Goal: Task Accomplishment & Management: Manage account settings

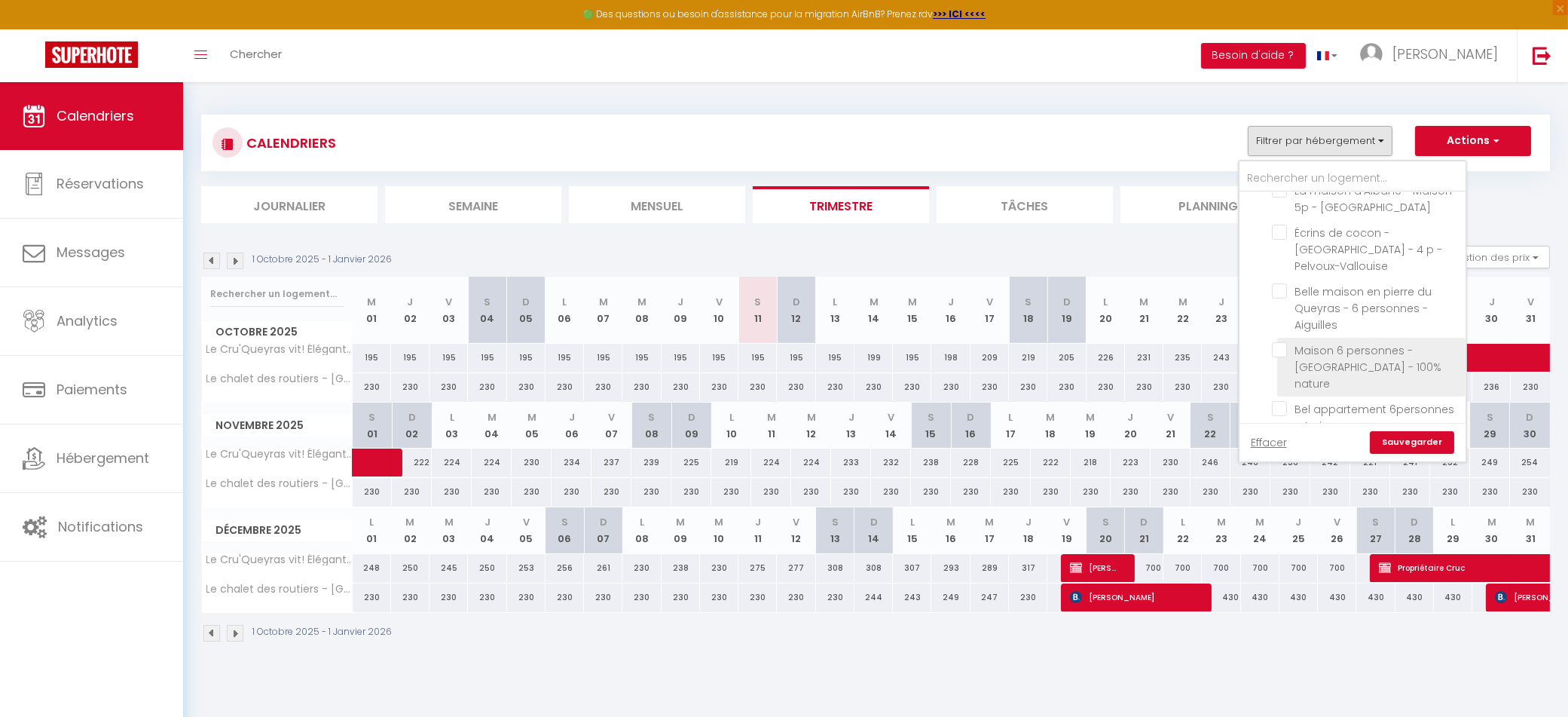
scroll to position [496, 0]
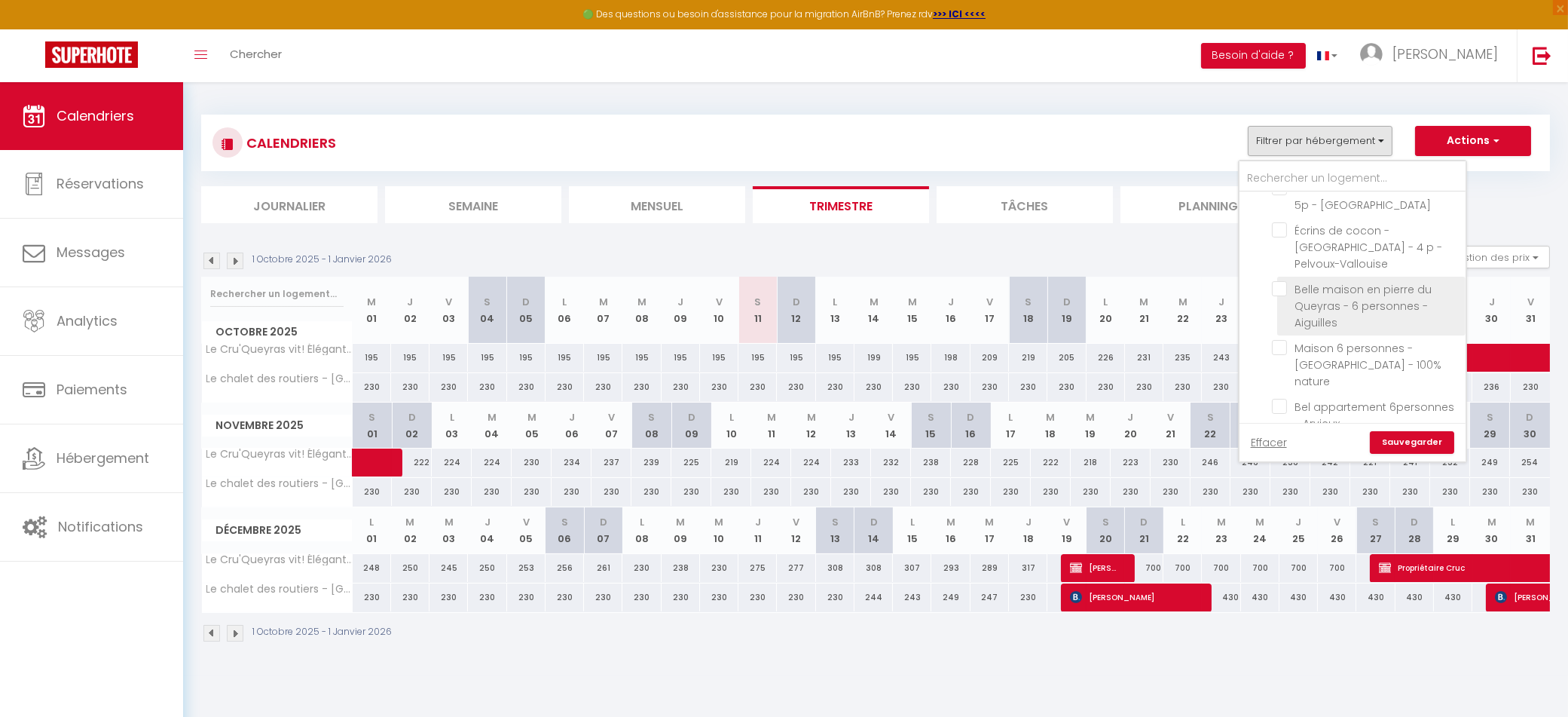
click at [1286, 282] on input "Belle maison en pierre du Queyras - 6 personnes - Aiguilles" at bounding box center [1366, 289] width 188 height 15
checkbox input "true"
checkbox input "false"
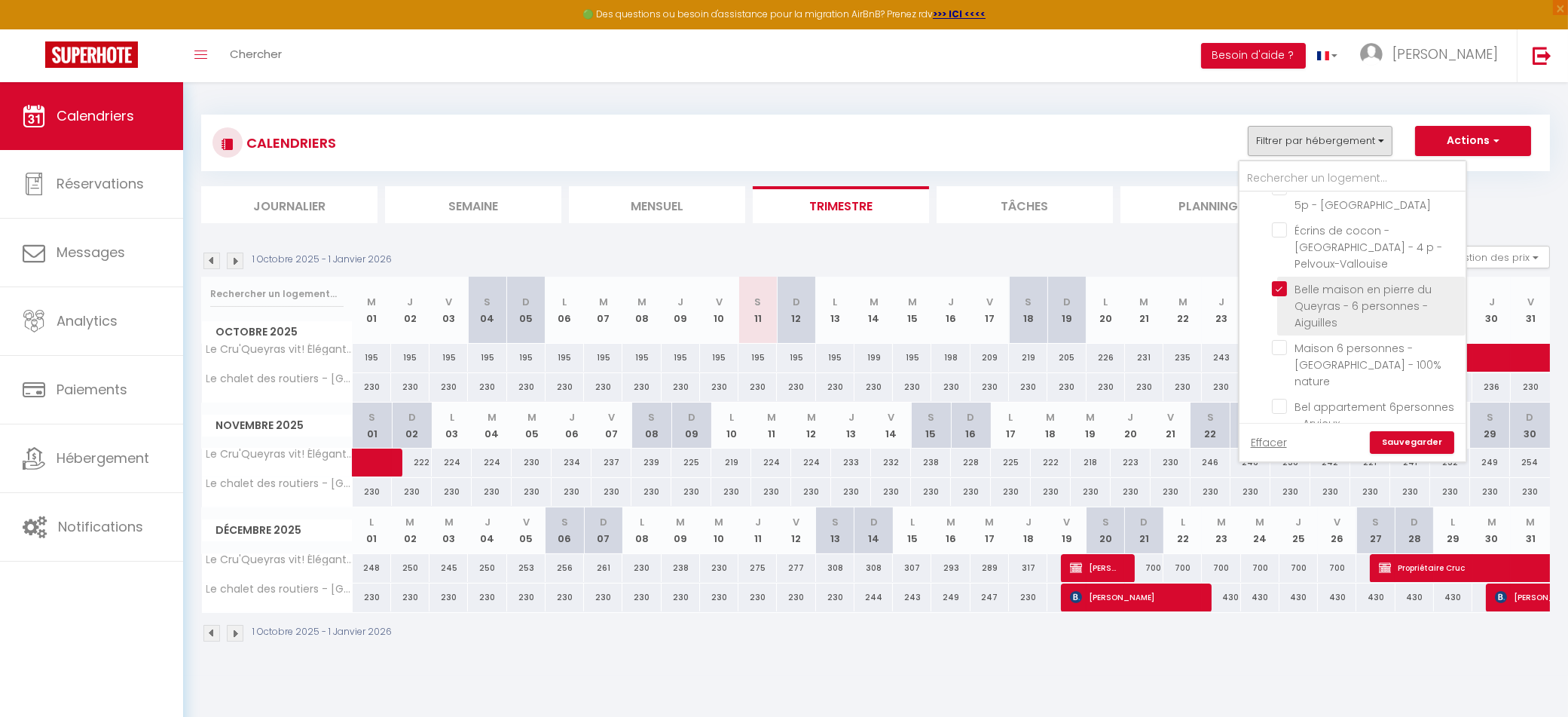
checkbox input "false"
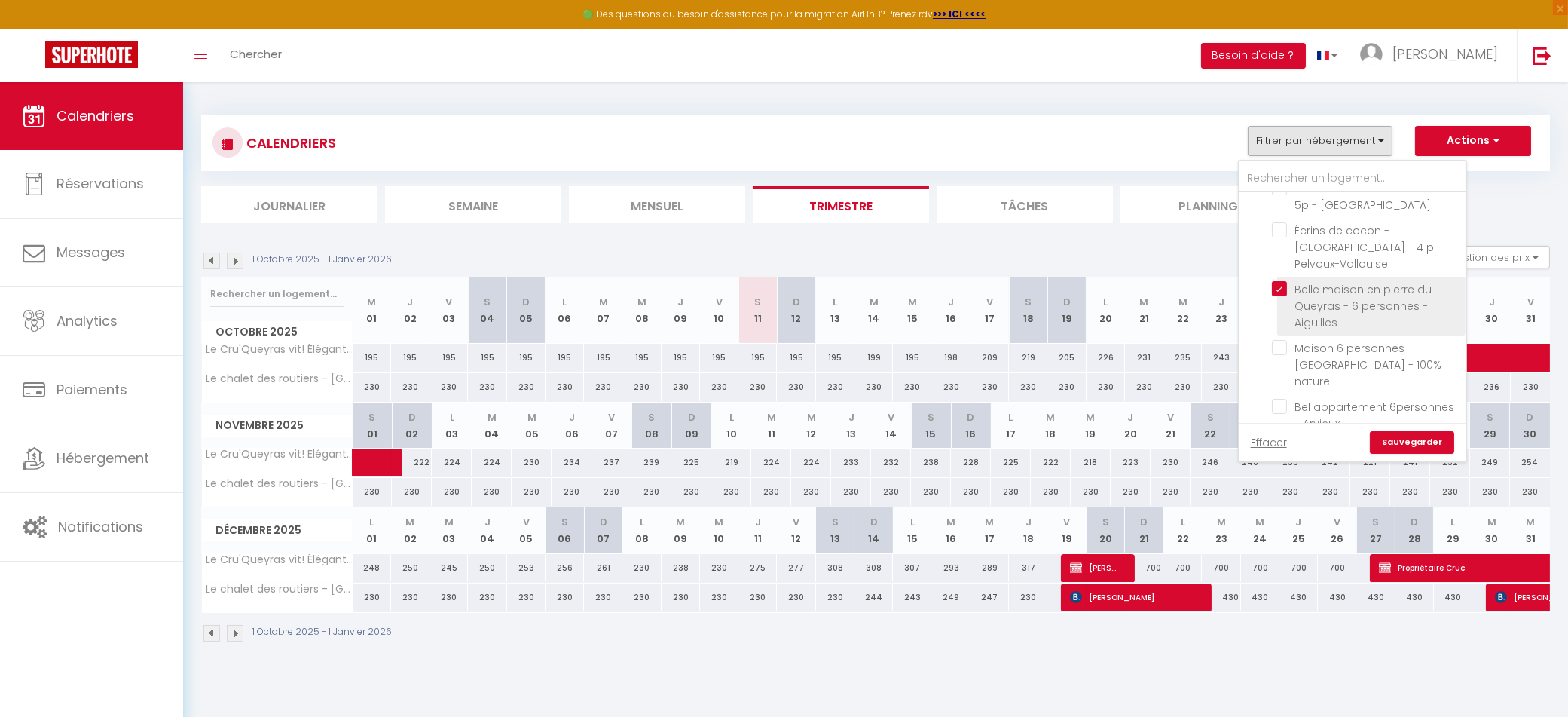
checkbox input "false"
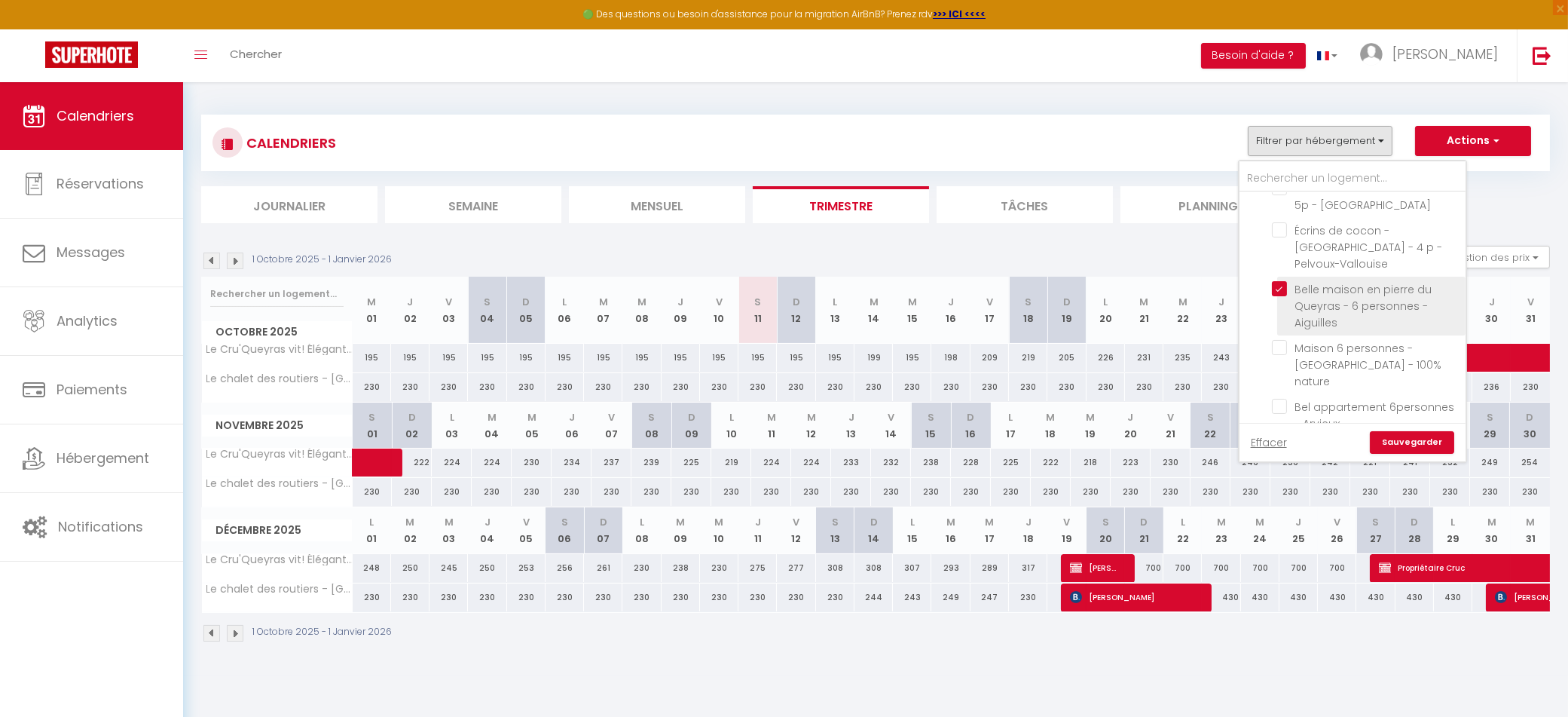
checkbox input "false"
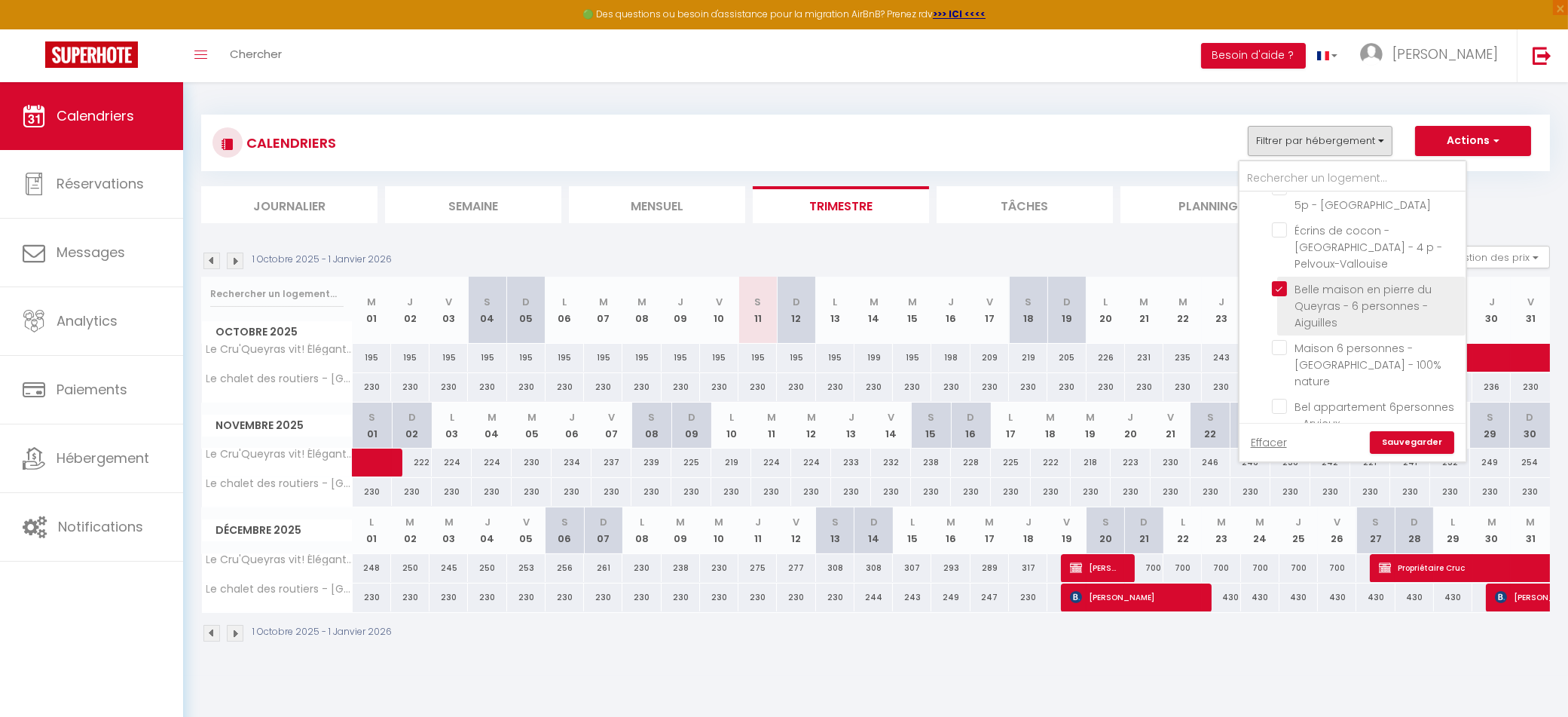
checkbox input "false"
click at [1402, 438] on link "Sauvegarder" at bounding box center [1412, 442] width 85 height 22
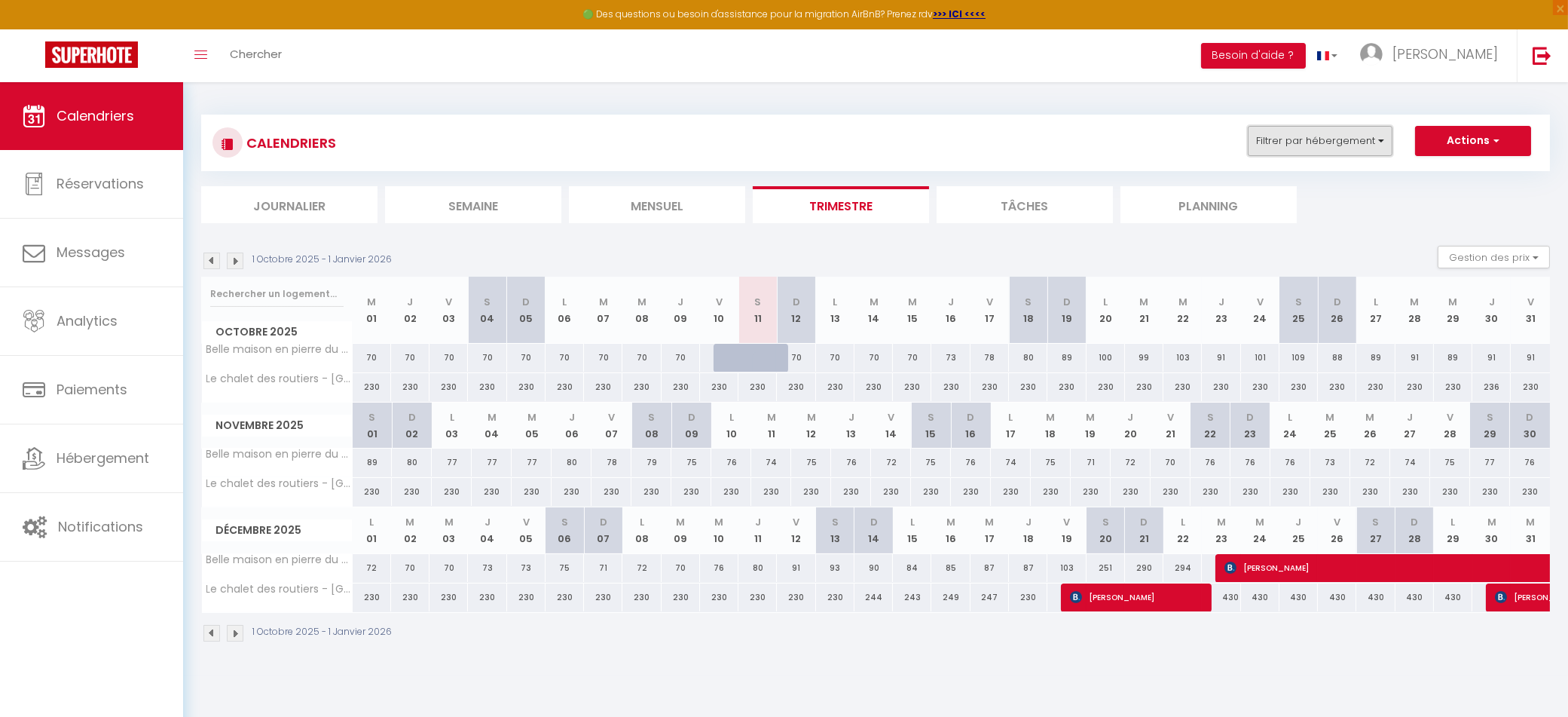
click at [1276, 146] on button "Filtrer par hébergement" at bounding box center [1320, 141] width 145 height 30
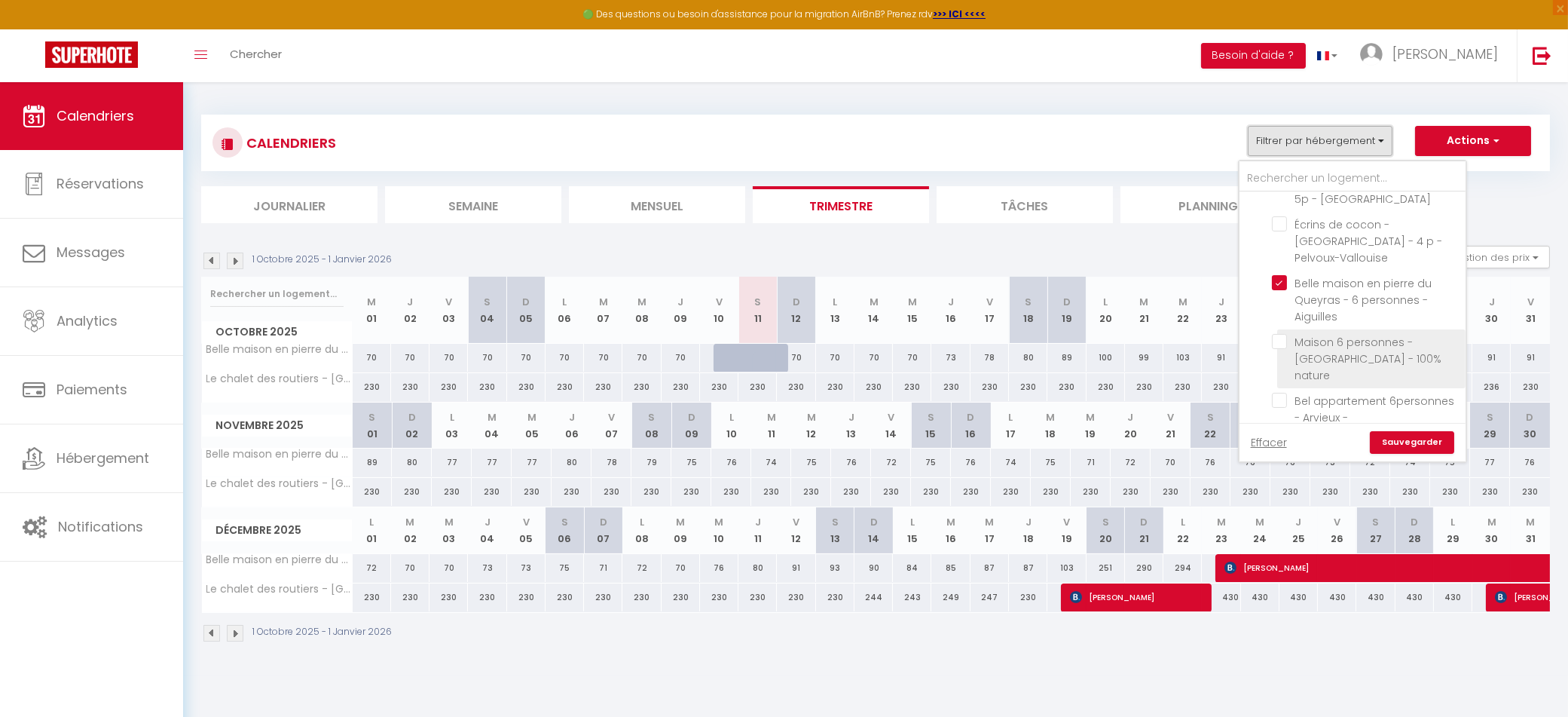
scroll to position [506, 0]
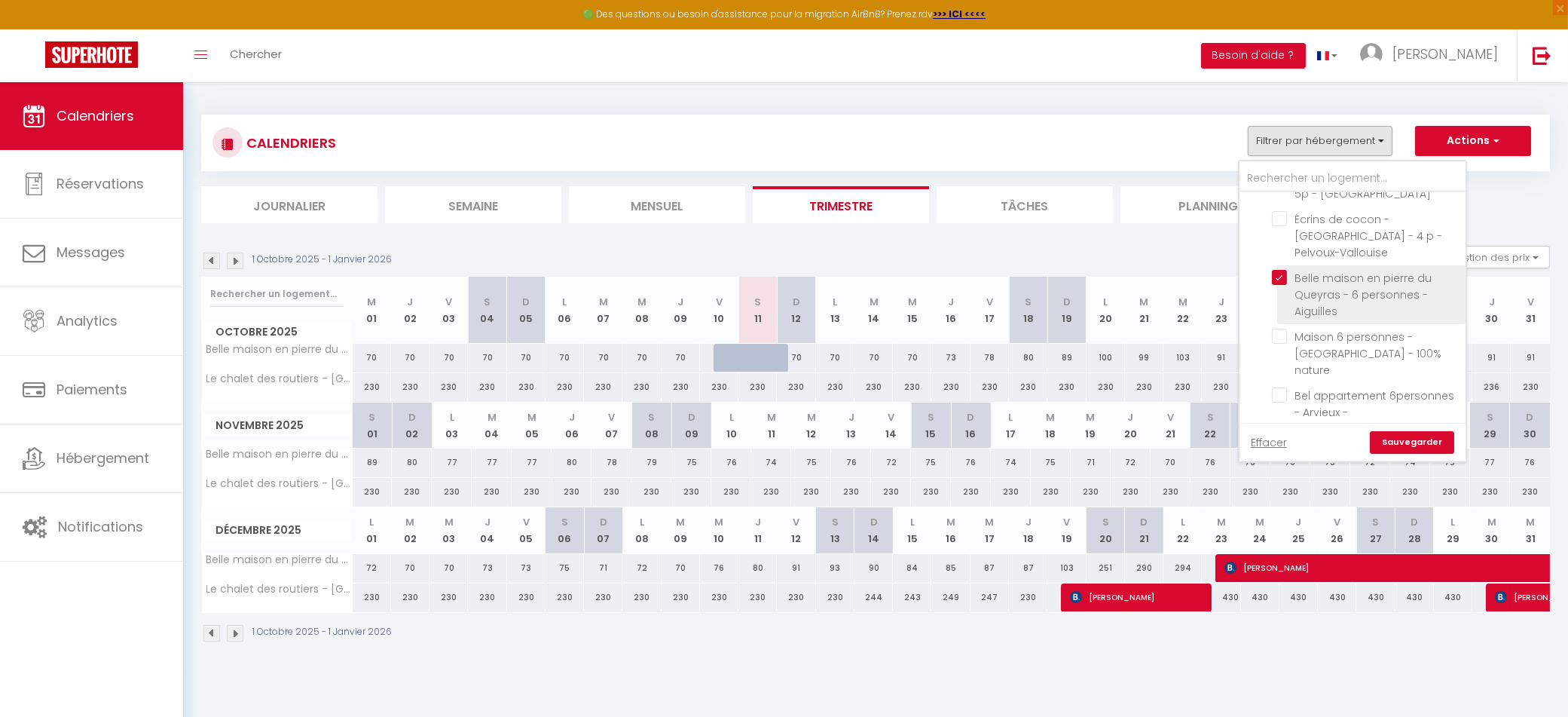
click at [1284, 270] on input "Belle maison en pierre du Queyras - 6 personnes - Aiguilles" at bounding box center [1366, 277] width 188 height 15
checkbox input "false"
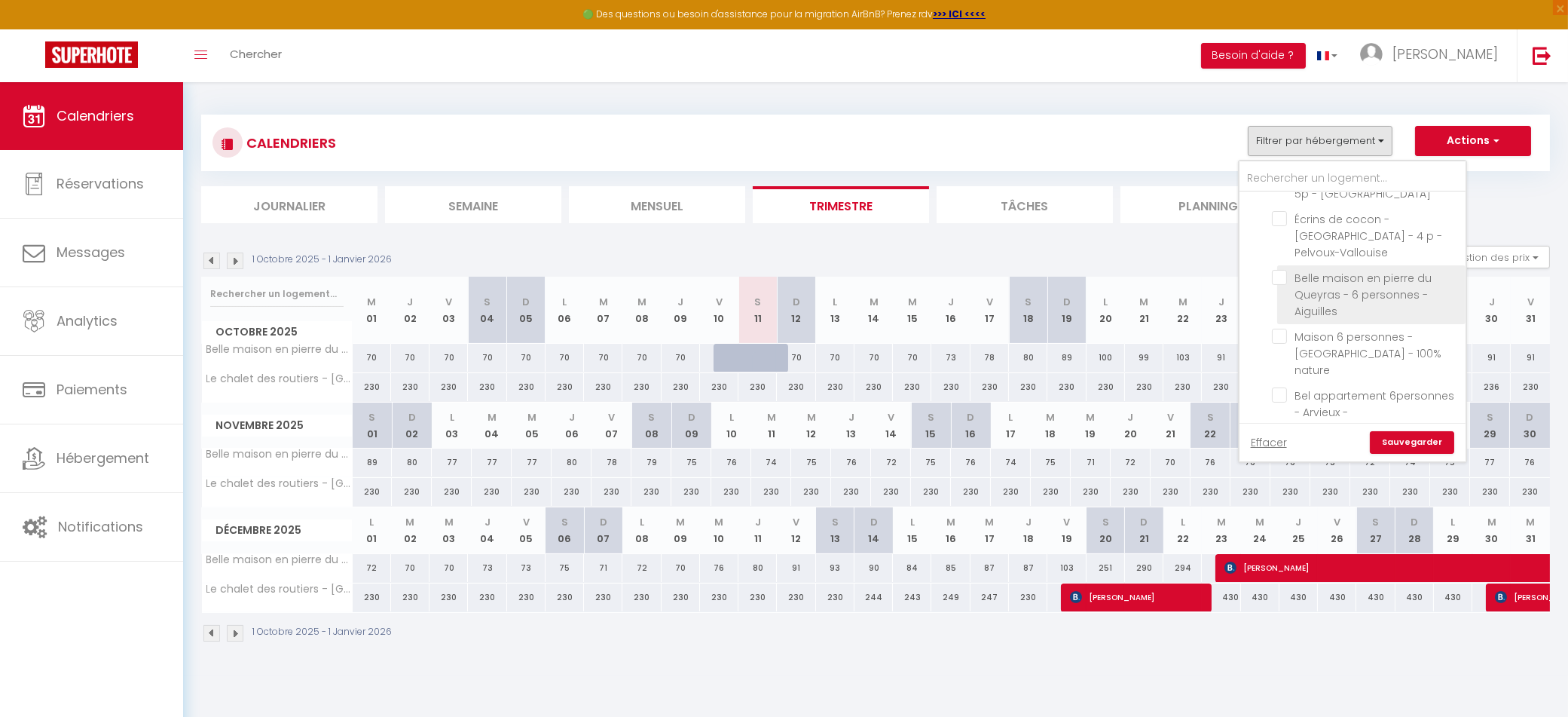
checkbox input "false"
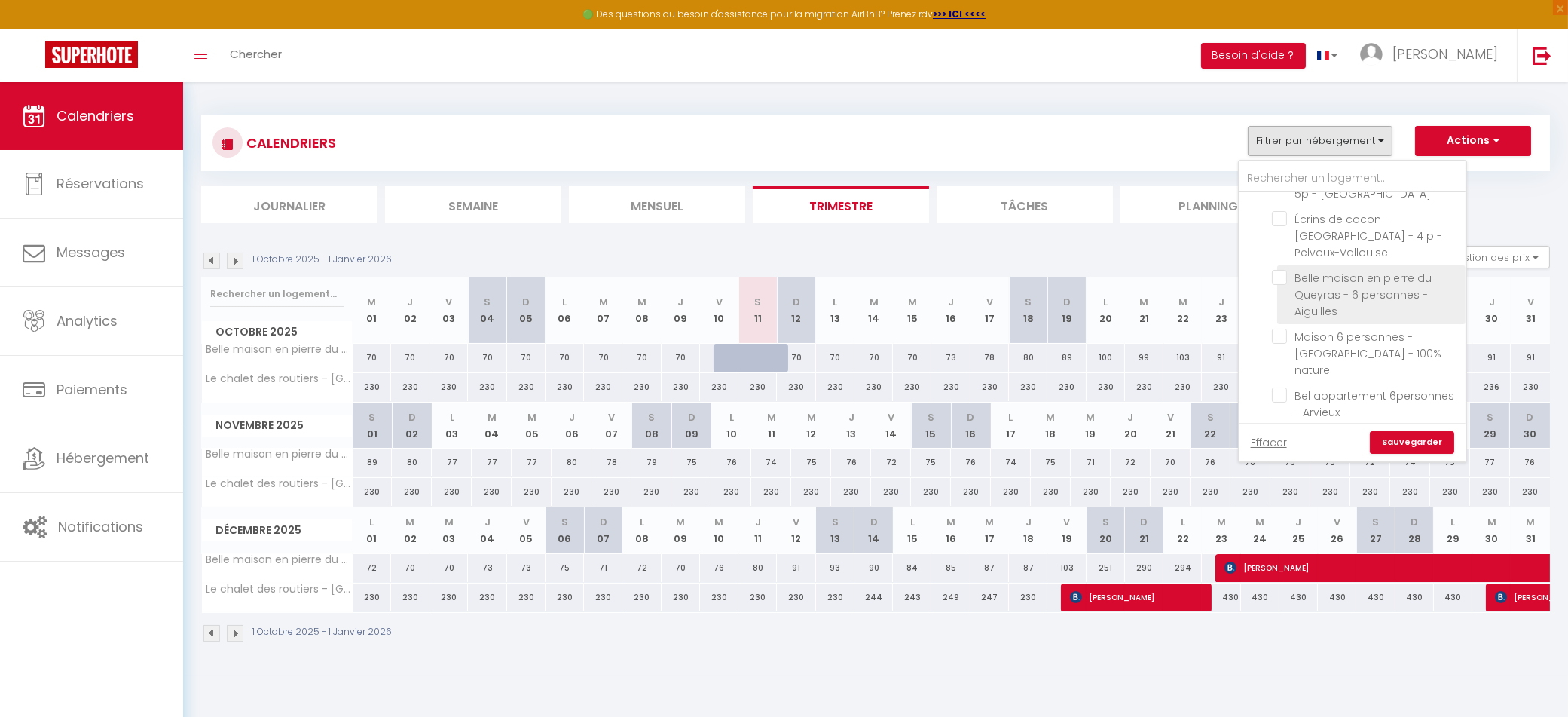
checkbox input "false"
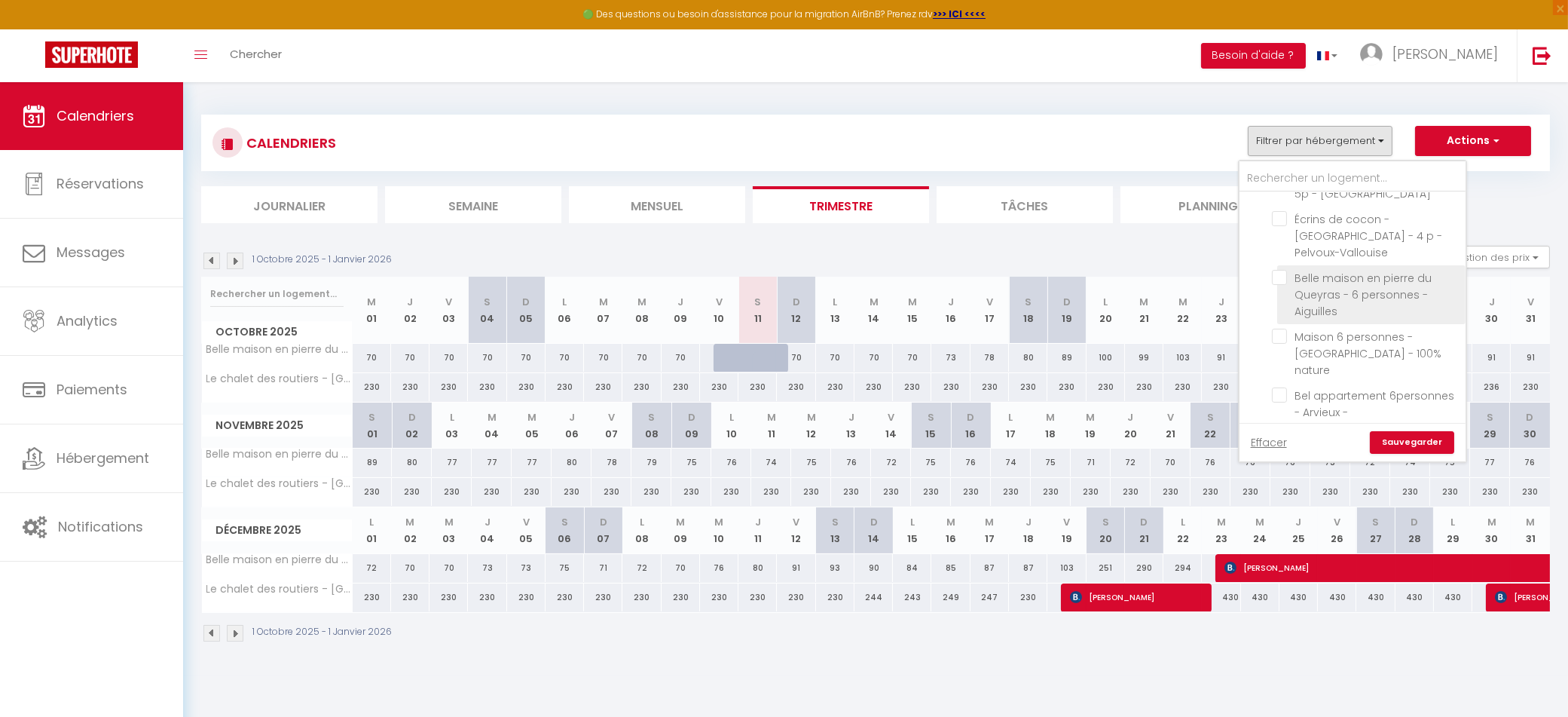
checkbox input "false"
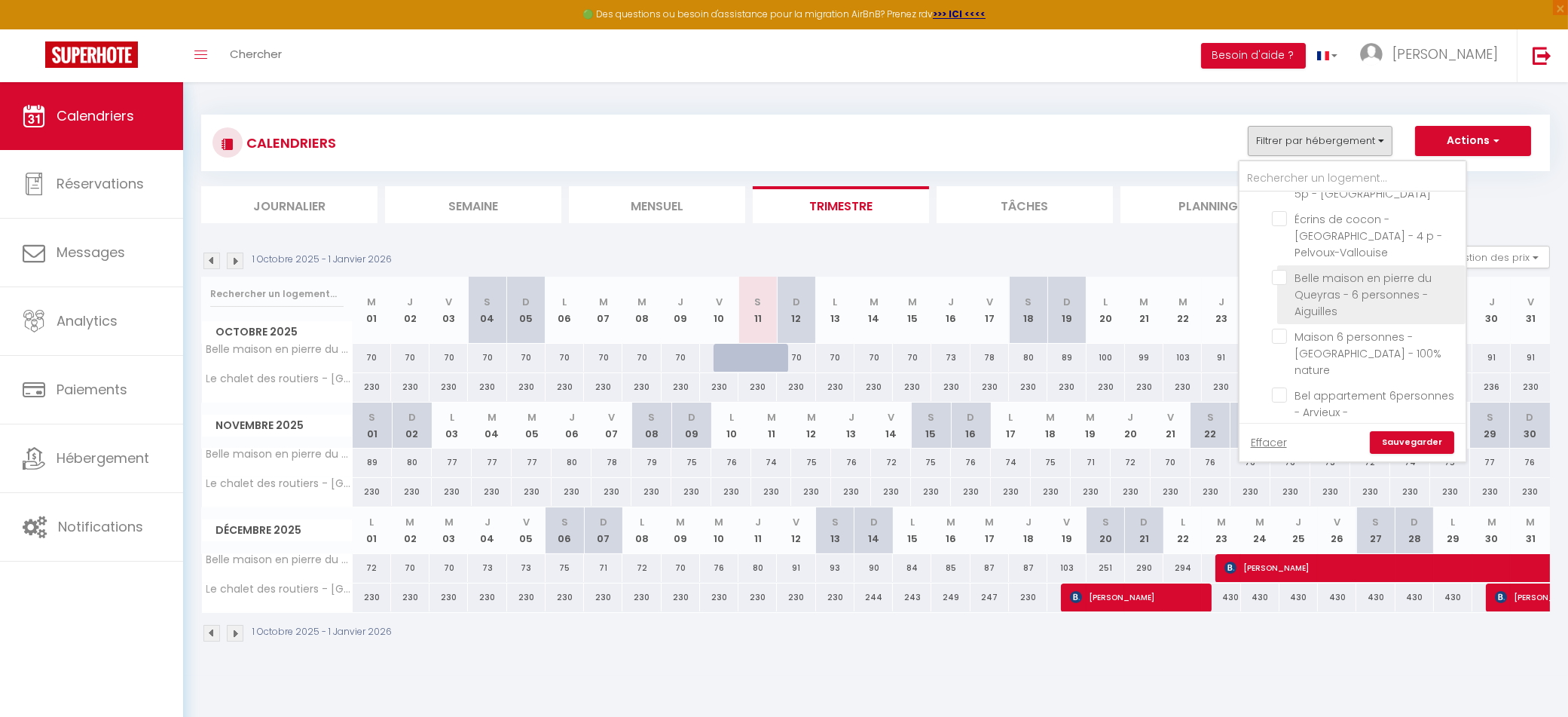
checkbox input "false"
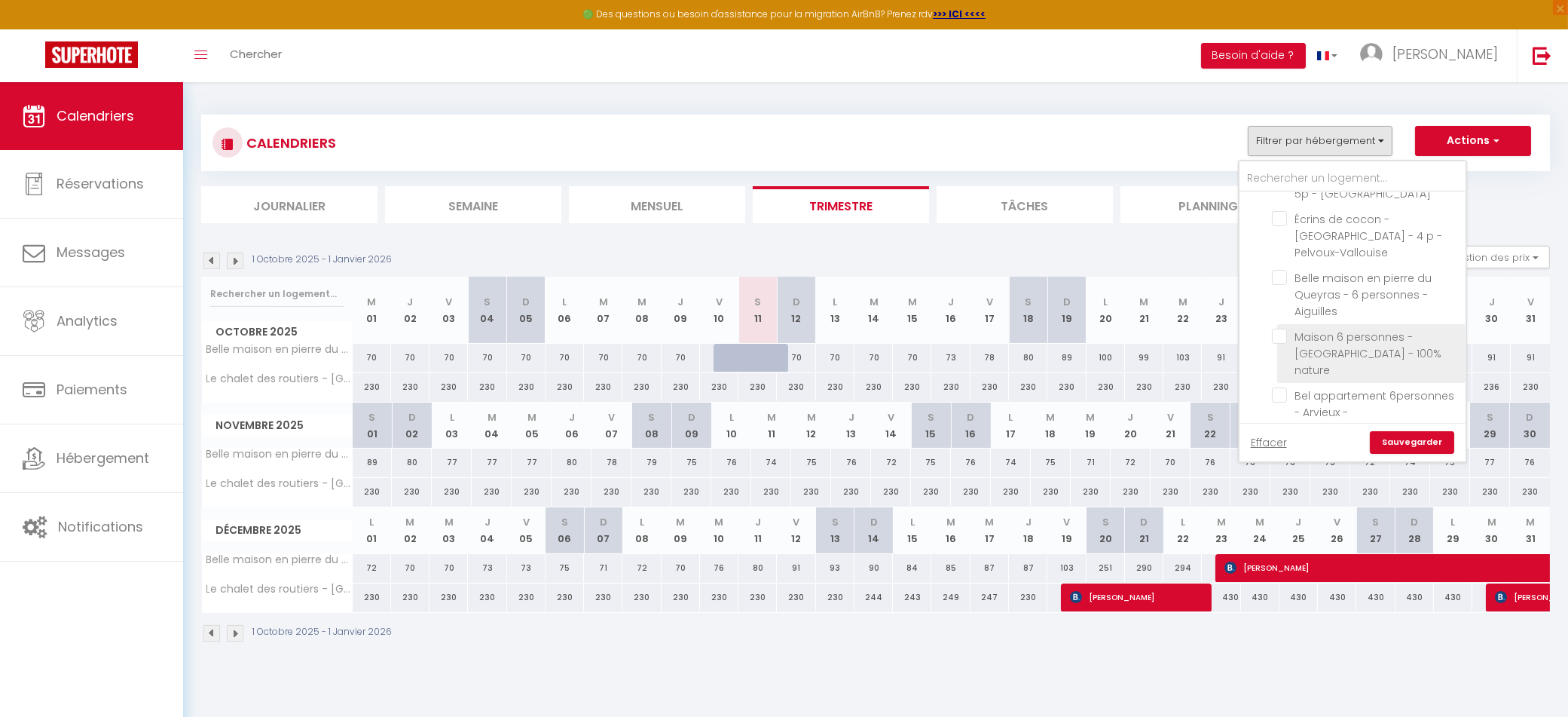
click at [1284, 328] on input "Maison 6 personnes - [GEOGRAPHIC_DATA] - 100% nature" at bounding box center [1366, 336] width 188 height 15
checkbox input "true"
checkbox input "false"
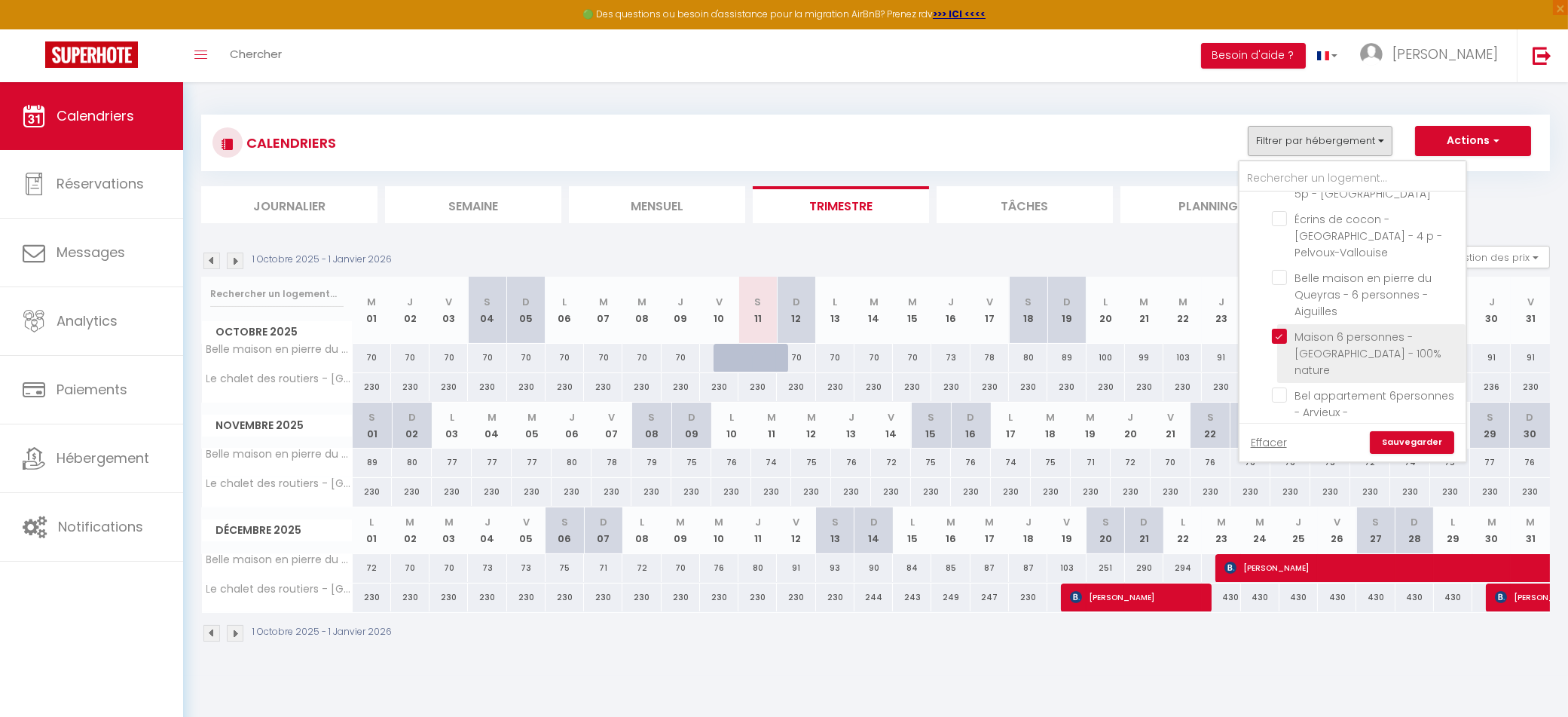
checkbox input "false"
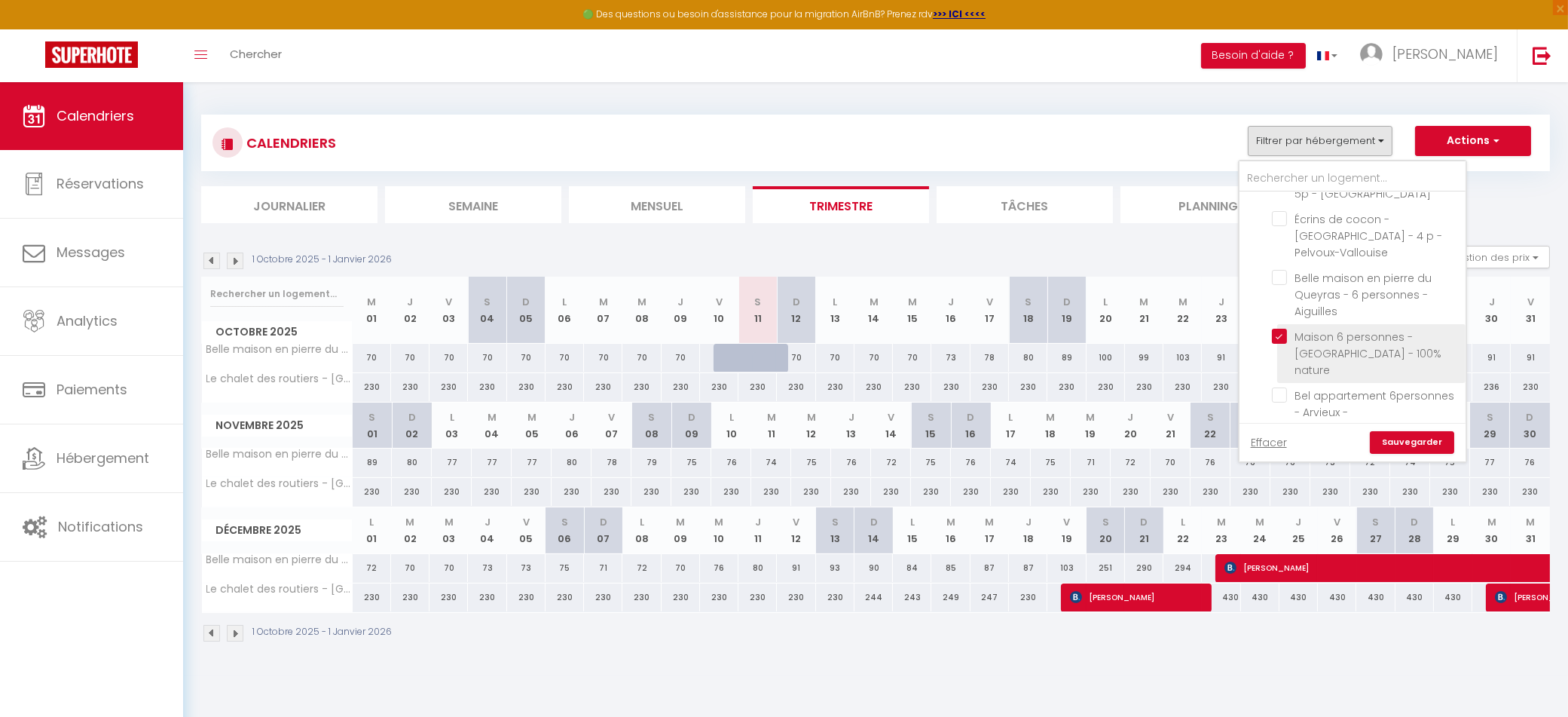
checkbox input "false"
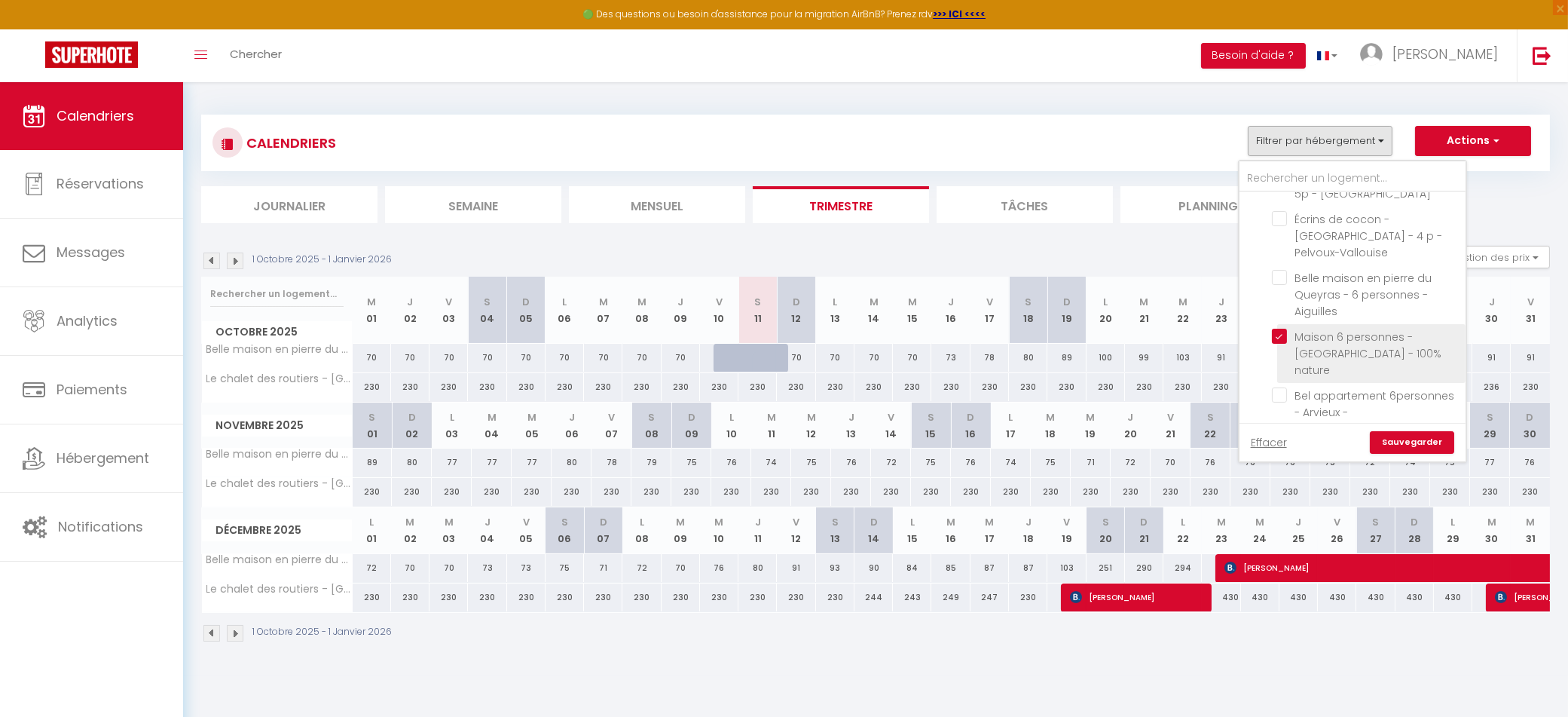
checkbox input "false"
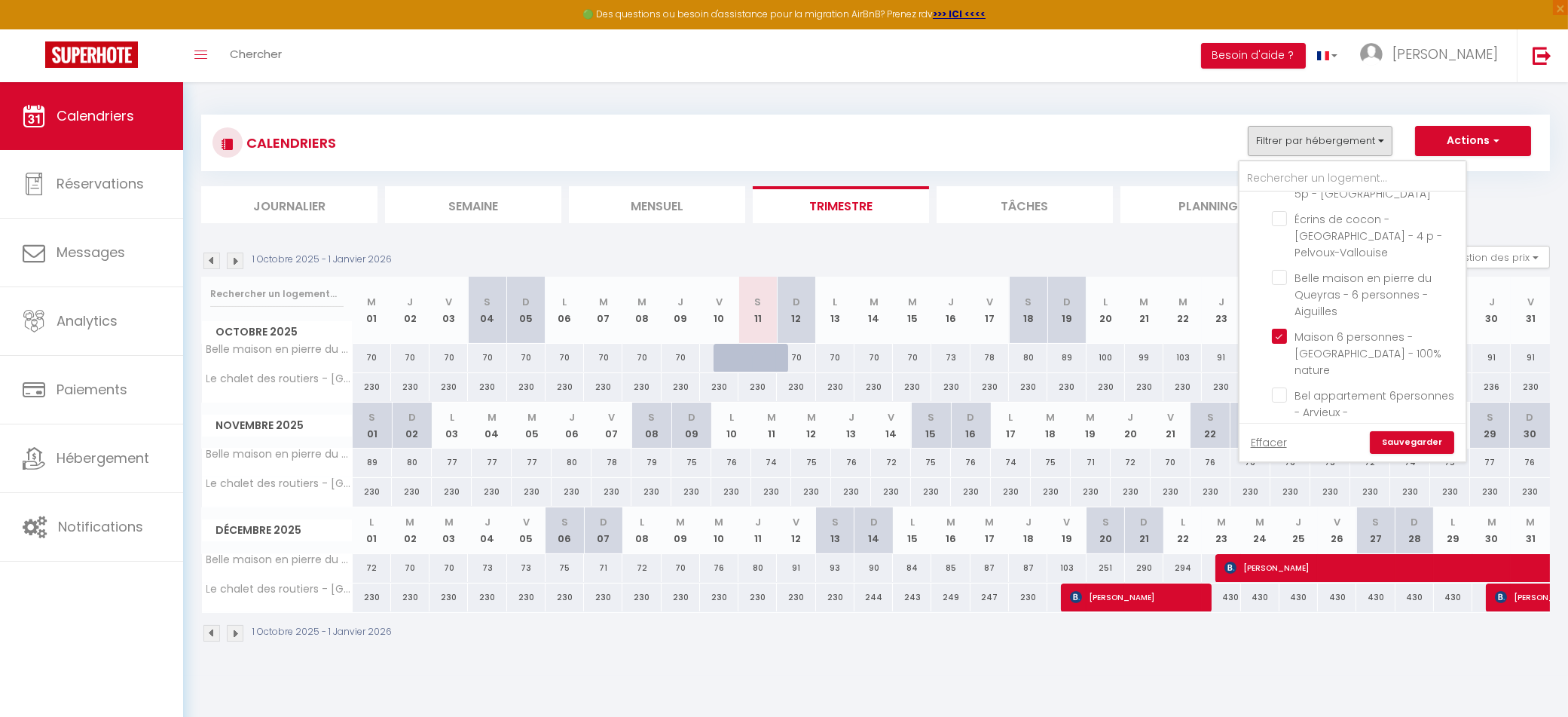
click at [1404, 449] on link "Sauvegarder" at bounding box center [1412, 442] width 85 height 22
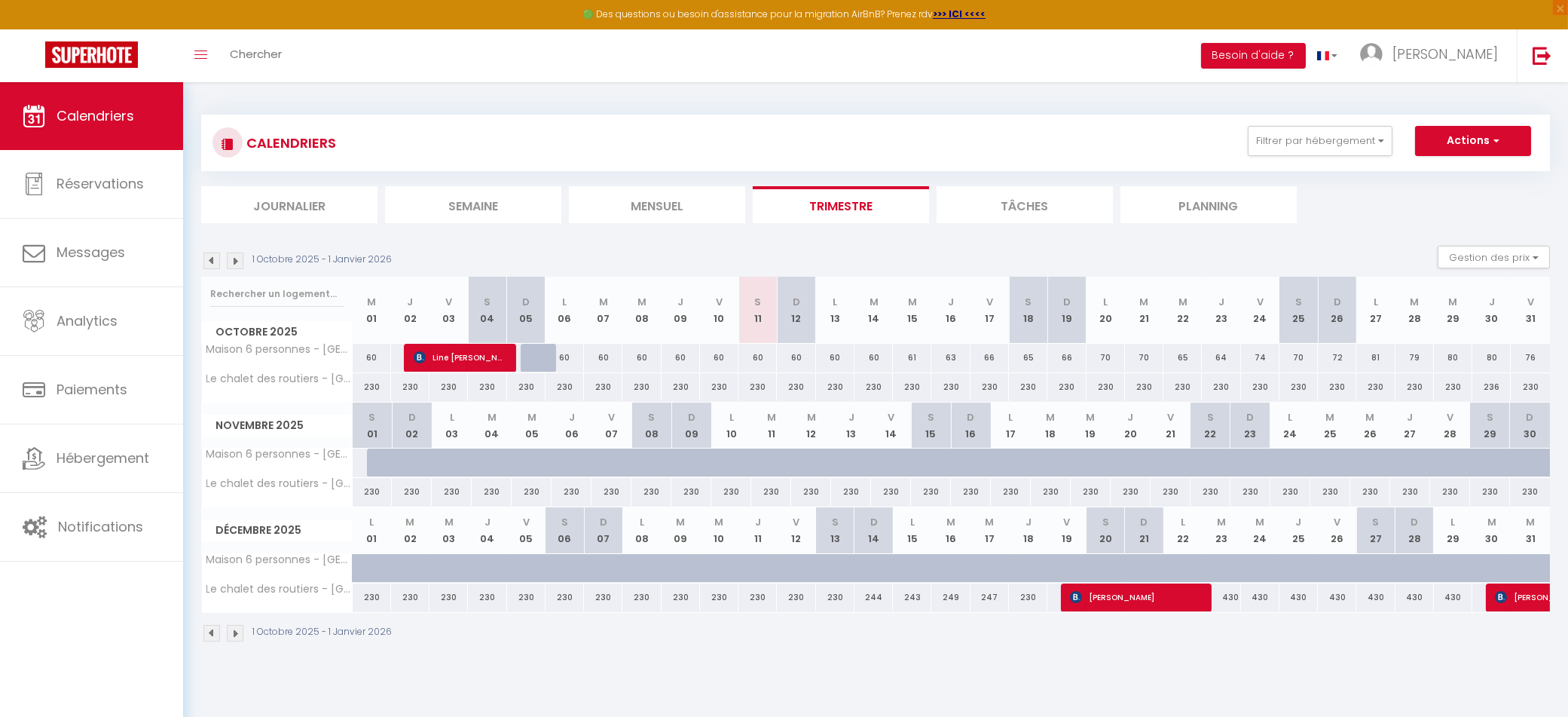
click at [1069, 358] on div "66" at bounding box center [1066, 358] width 39 height 28
type input "66"
type input "Dim 19 Octobre 2025"
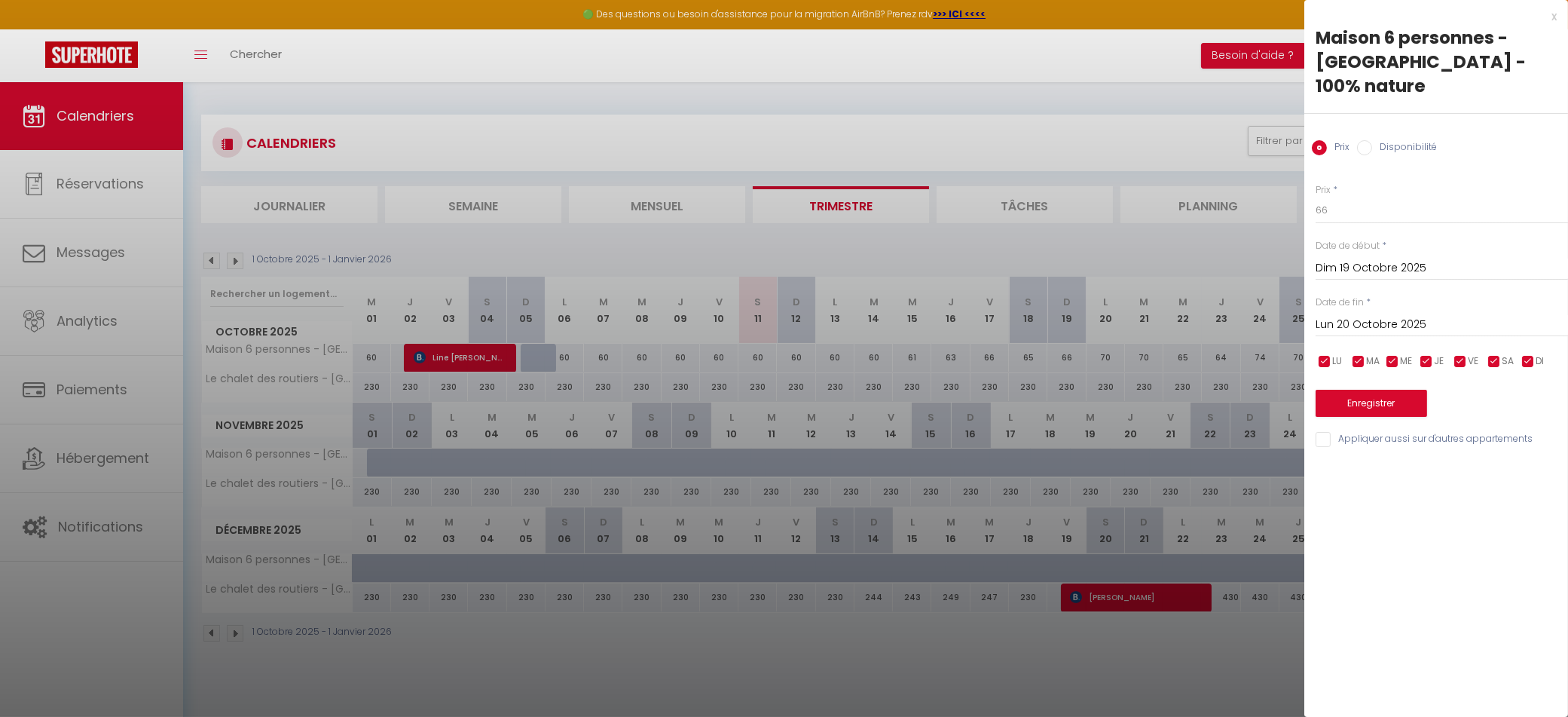
click at [1348, 315] on input "Lun 20 Octobre 2025" at bounding box center [1441, 325] width 253 height 20
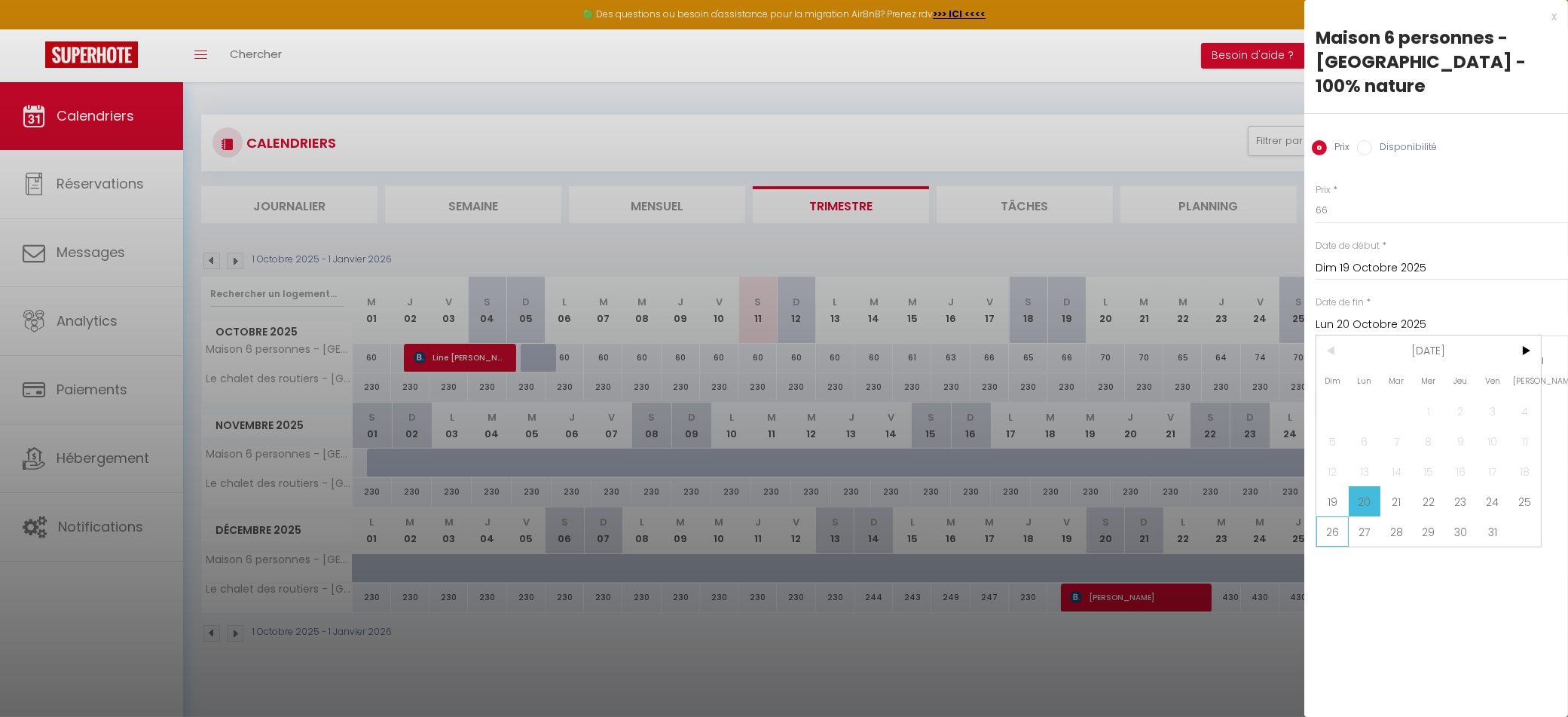
click at [1337, 516] on span "26" at bounding box center [1332, 531] width 32 height 30
type input "Dim 26 Octobre 2025"
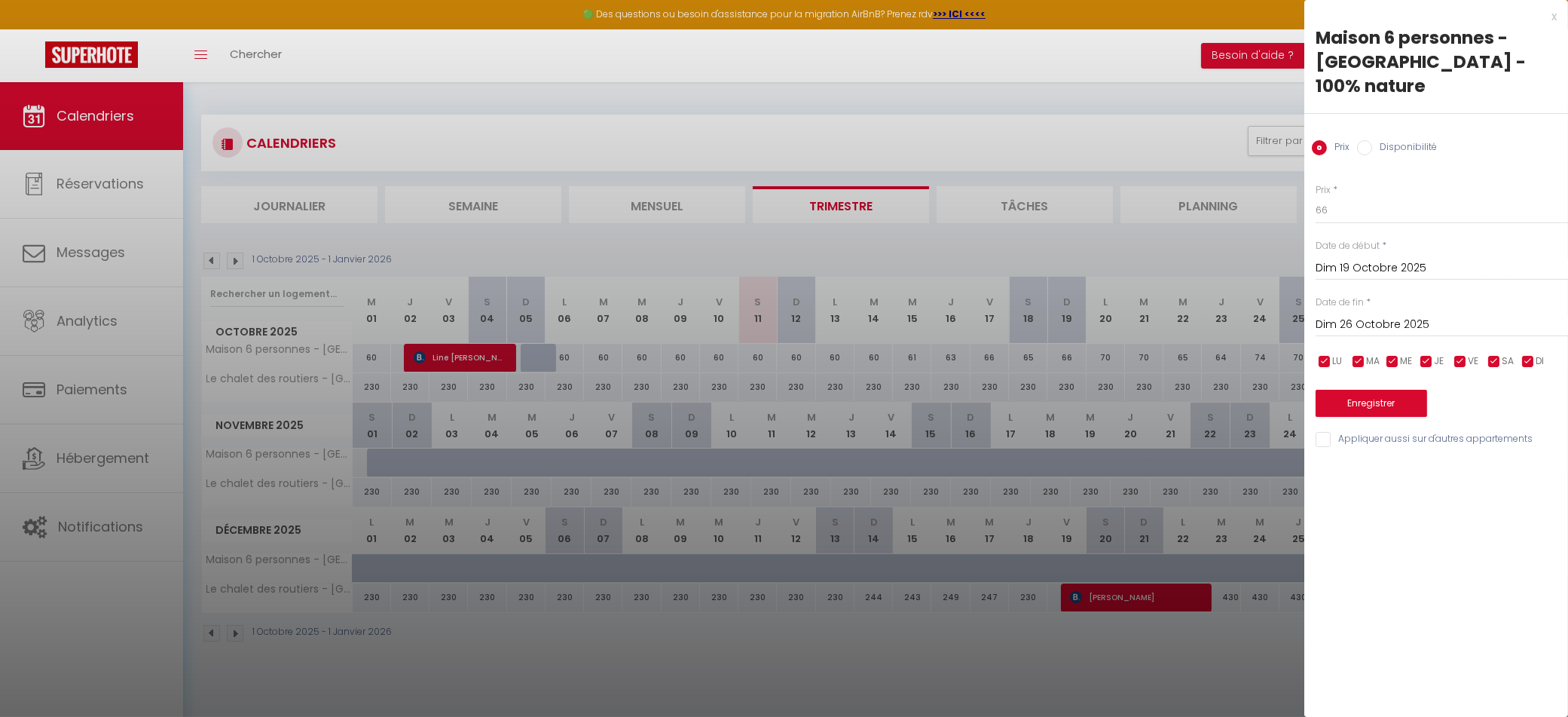
click at [1365, 140] on input "Disponibilité" at bounding box center [1364, 147] width 15 height 15
radio input "true"
radio input "false"
click at [1366, 197] on select "Disponible Indisponible" at bounding box center [1441, 211] width 253 height 29
select select "0"
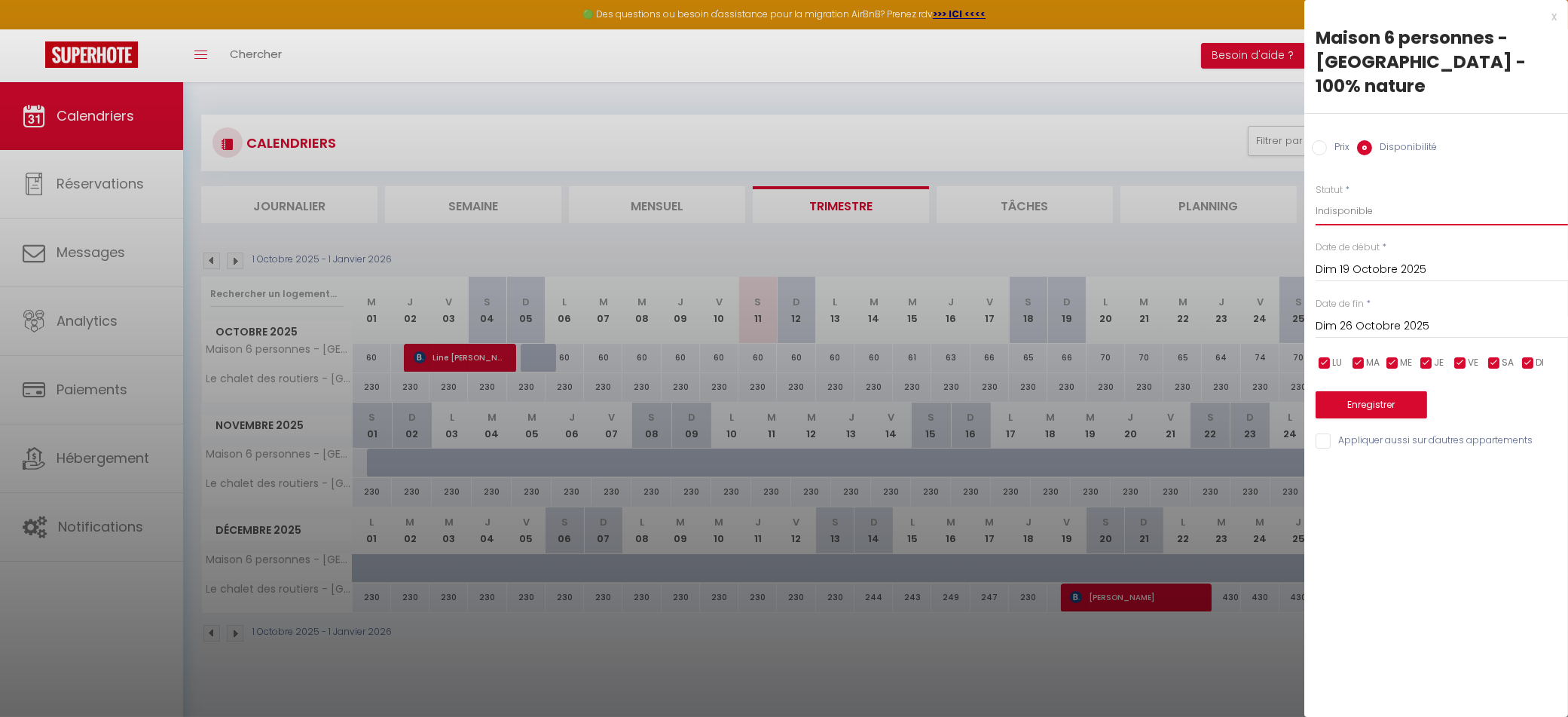
click at [1315, 197] on select "Disponible Indisponible" at bounding box center [1441, 211] width 253 height 29
click at [1367, 391] on button "Enregistrer" at bounding box center [1371, 404] width 112 height 27
